Goal: Navigation & Orientation: Go to known website

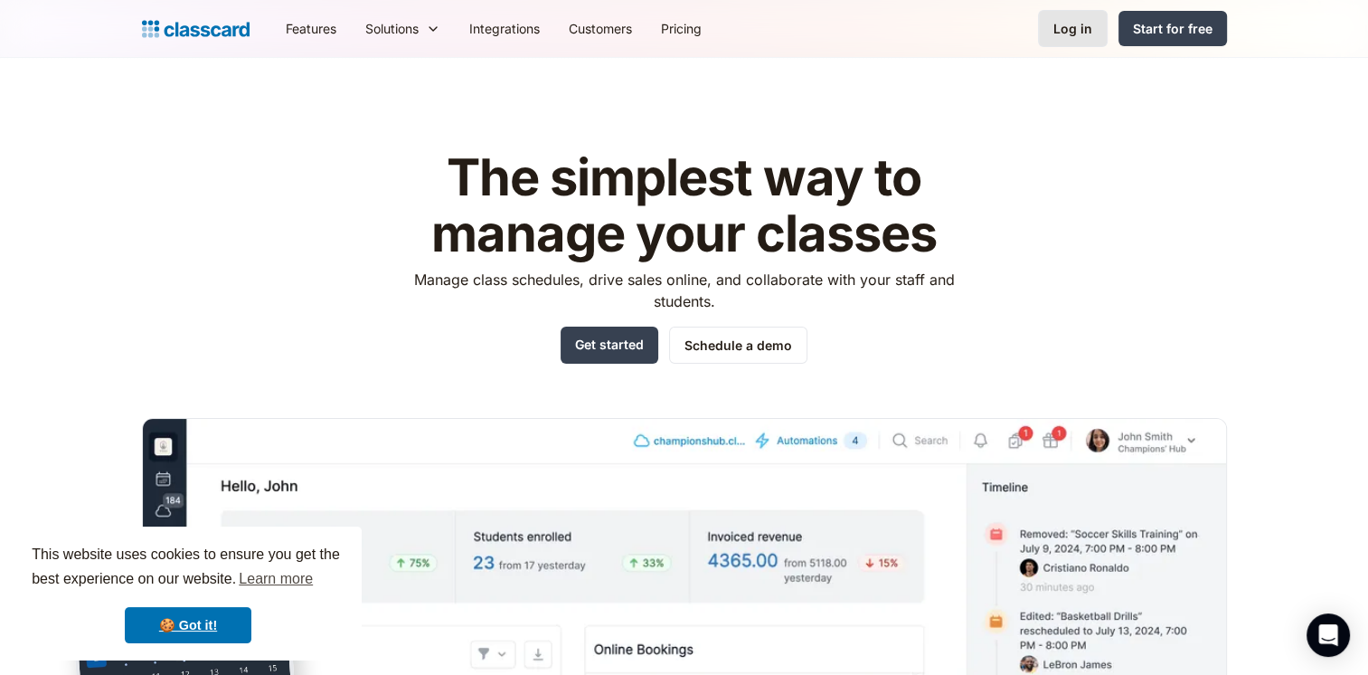
click at [1095, 28] on link "Log in" at bounding box center [1073, 28] width 70 height 37
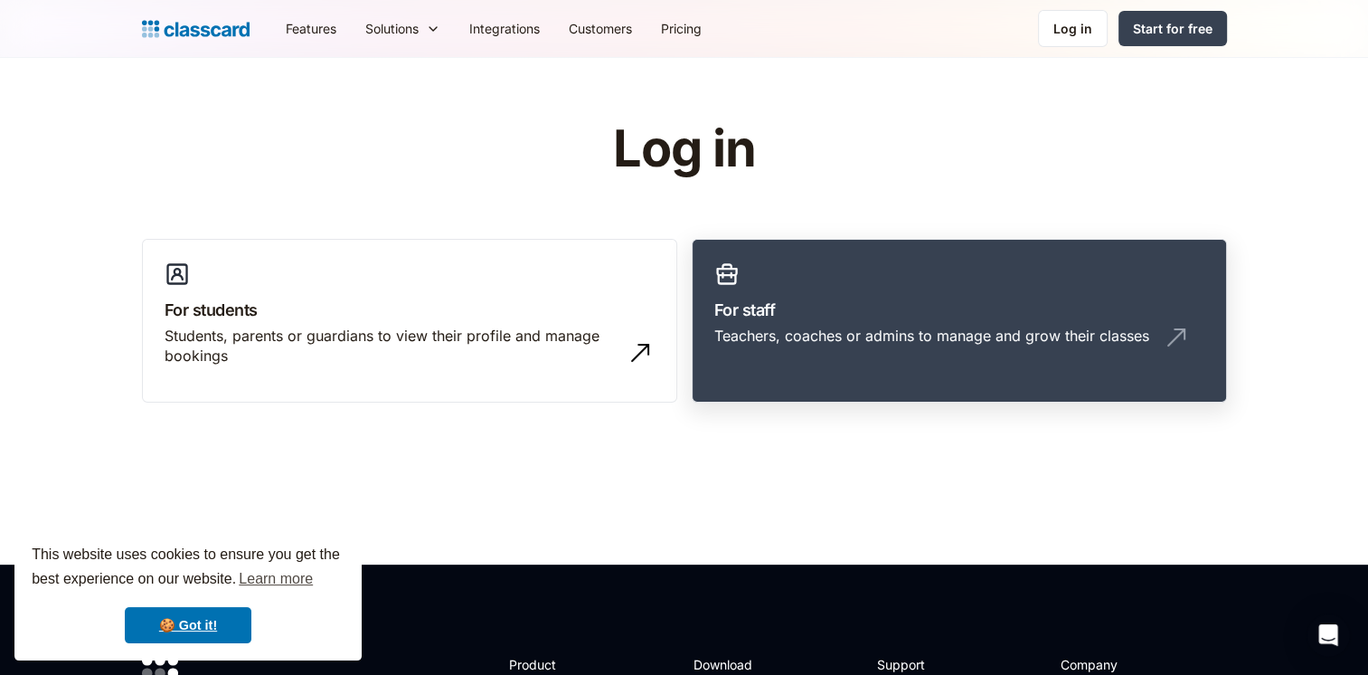
click at [727, 281] on img at bounding box center [727, 273] width 25 height 25
